Goal: Navigation & Orientation: Find specific page/section

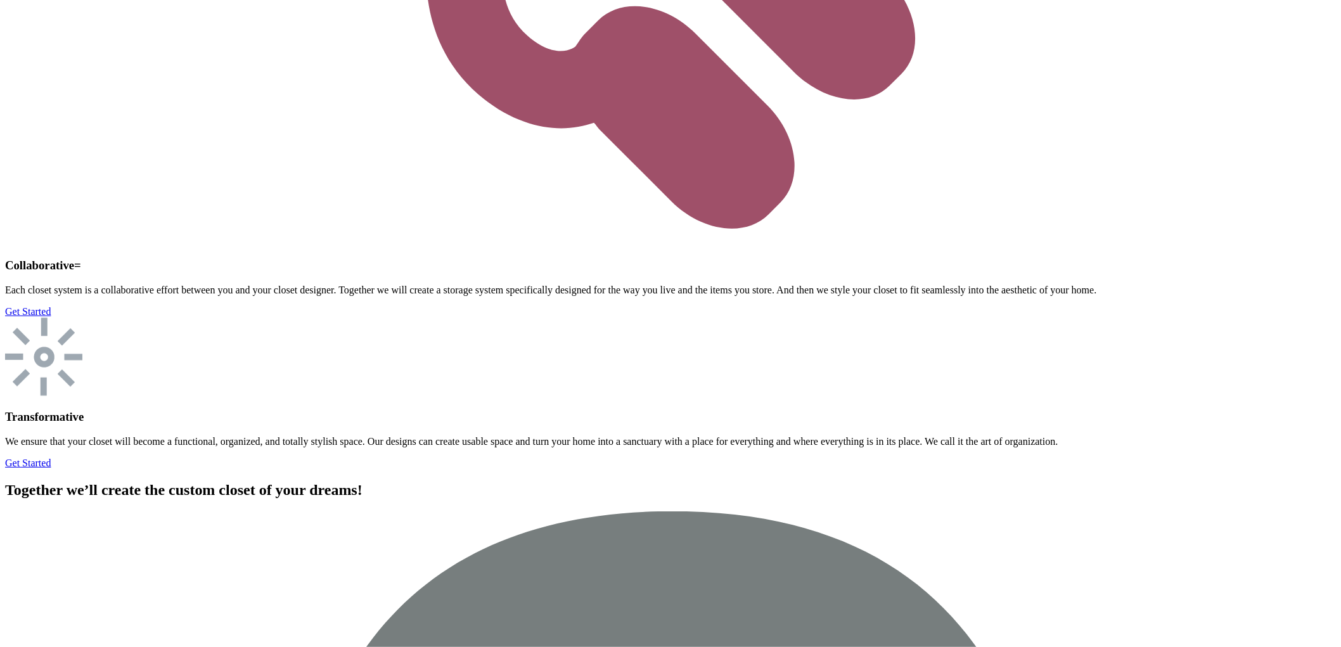
scroll to position [4787, 0]
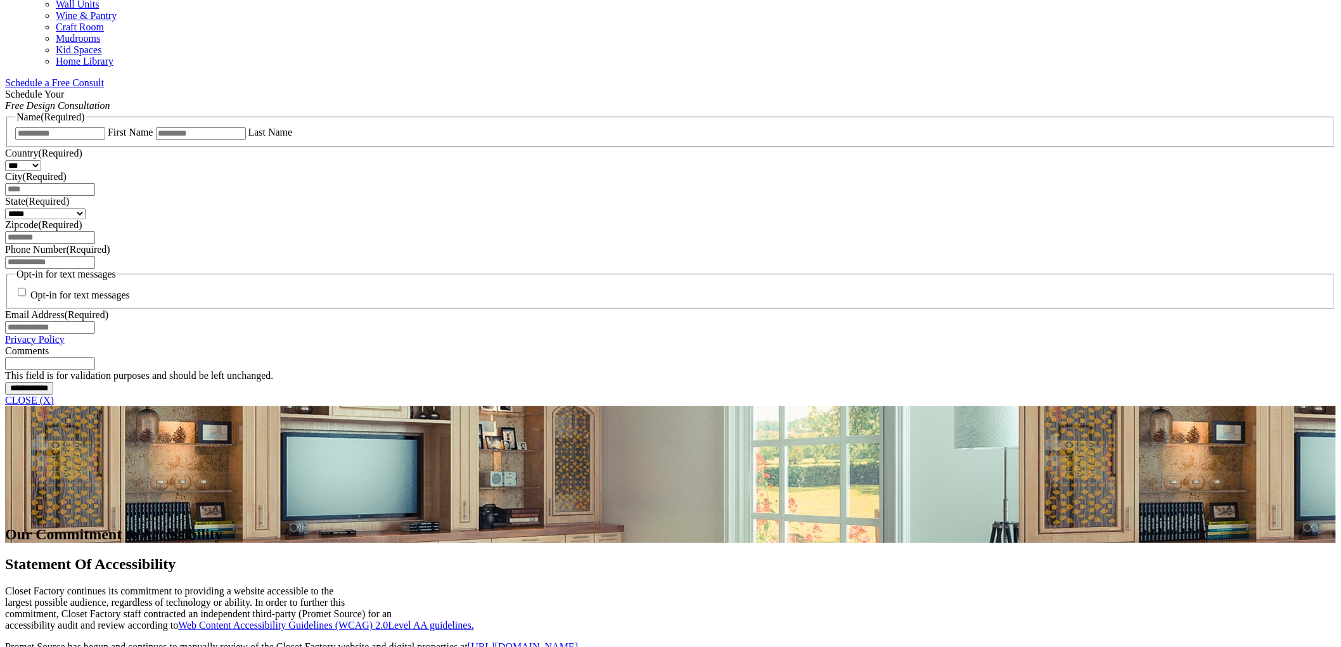
scroll to position [845, 0]
